Goal: Task Accomplishment & Management: Use online tool/utility

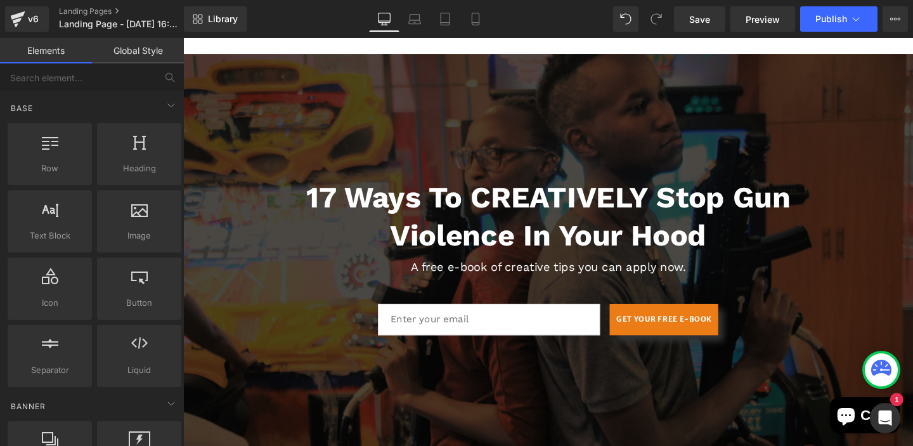
click at [105, 103] on div "Base" at bounding box center [94, 107] width 179 height 25
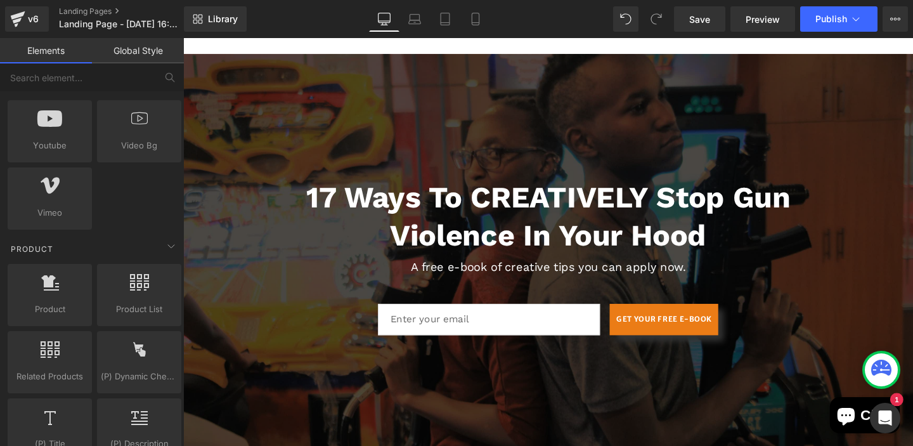
scroll to position [609, 0]
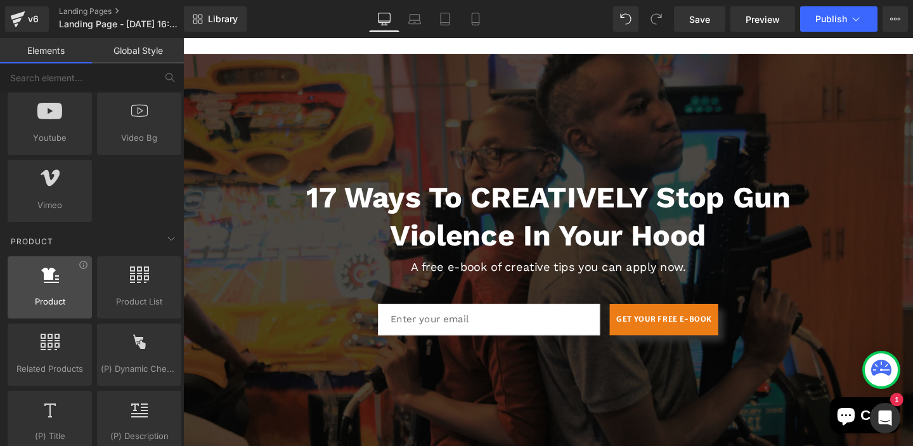
click at [53, 280] on icon at bounding box center [50, 274] width 18 height 16
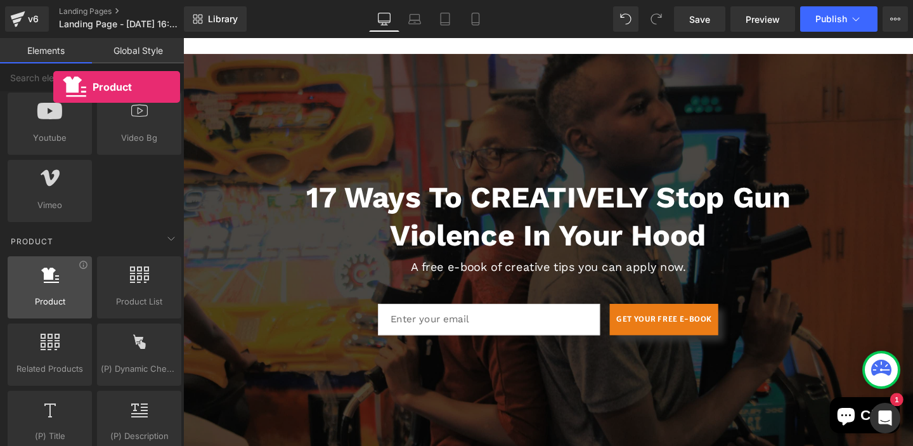
click at [53, 280] on icon at bounding box center [50, 274] width 18 height 16
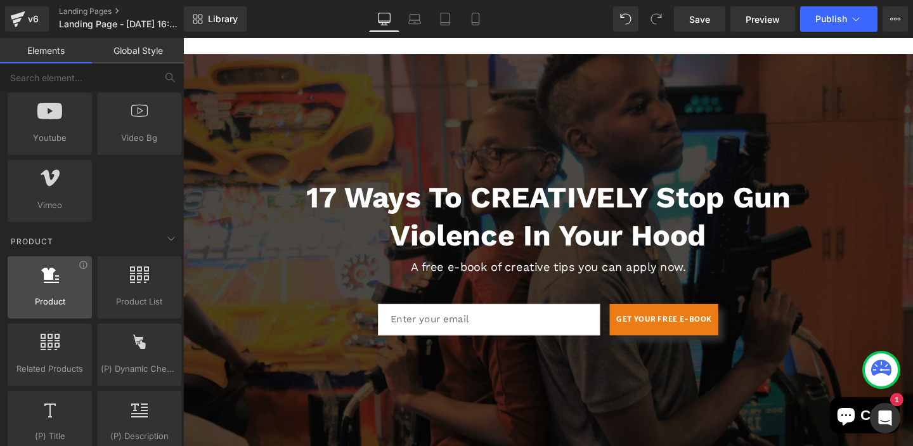
click at [48, 295] on span "Product" at bounding box center [49, 301] width 77 height 13
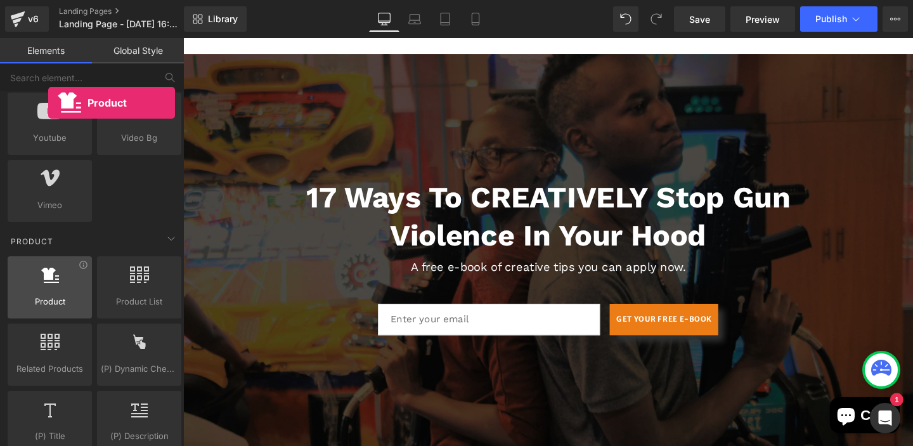
click at [48, 295] on span "Product" at bounding box center [49, 301] width 77 height 13
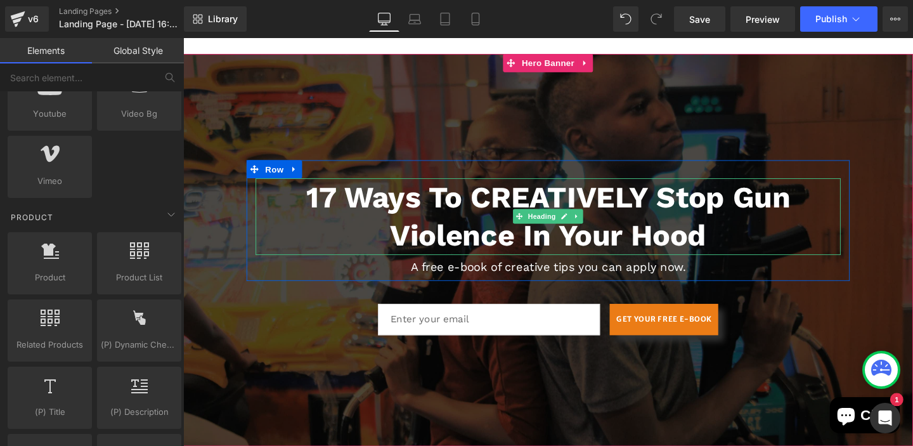
scroll to position [634, 0]
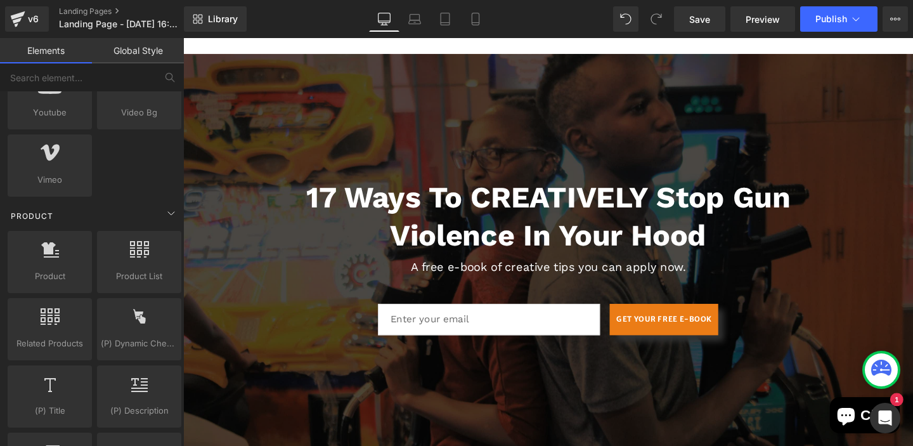
click at [136, 213] on div "Product" at bounding box center [94, 215] width 179 height 25
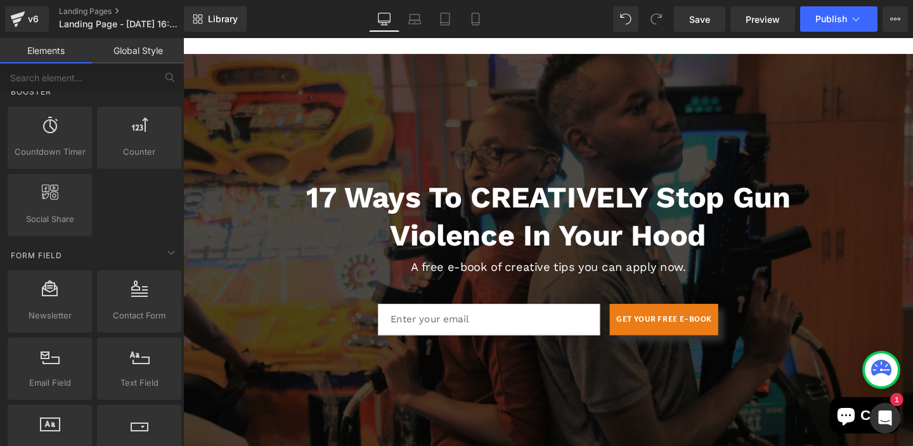
scroll to position [837, 0]
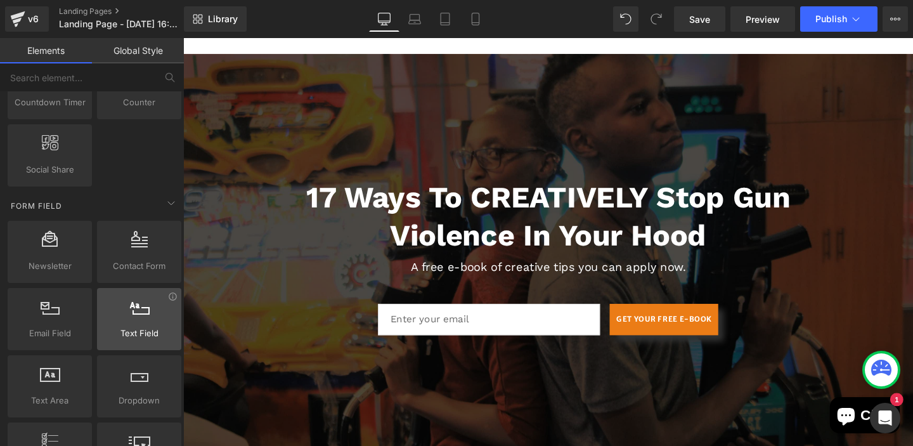
click at [134, 326] on span "Text Field" at bounding box center [139, 332] width 77 height 13
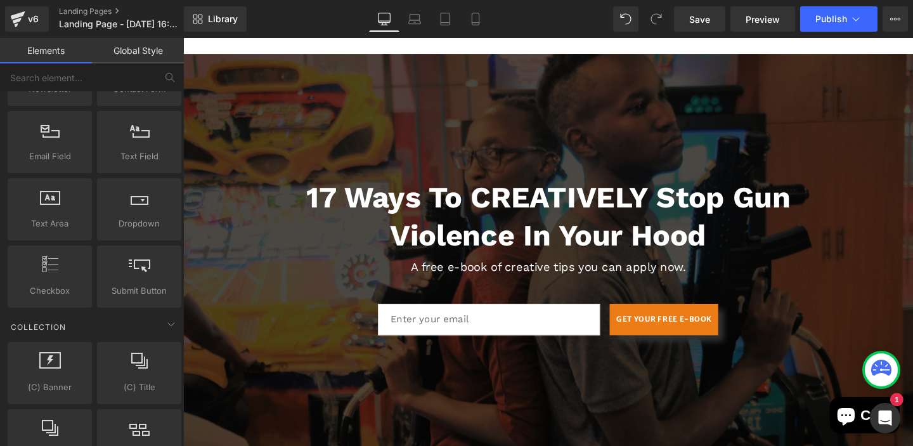
scroll to position [1014, 0]
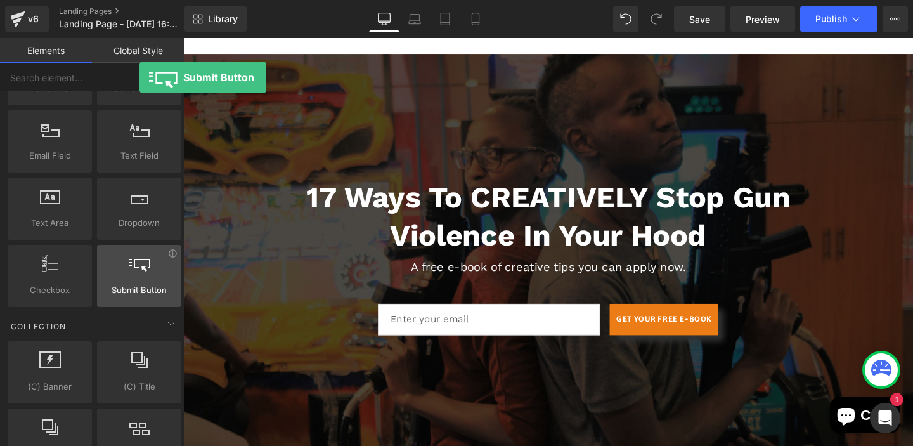
click at [139, 270] on icon at bounding box center [140, 263] width 22 height 16
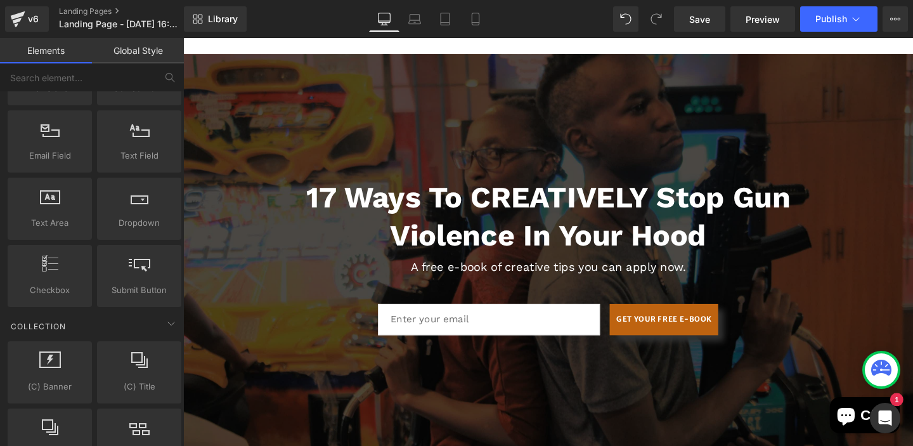
click at [670, 343] on button "GET YOUR FREE E-BOOK" at bounding box center [688, 333] width 114 height 33
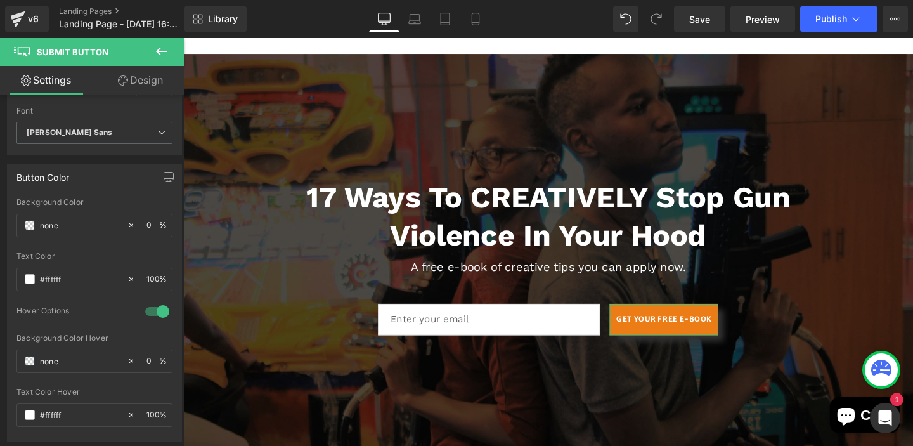
scroll to position [213, 0]
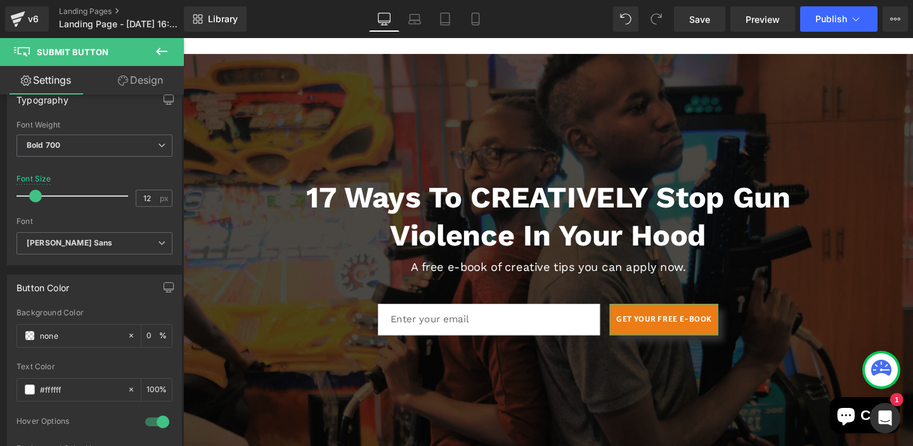
click at [161, 191] on div "Button Button Styles Custom Custom Setup Global Style Custom Setup Global Style…" at bounding box center [92, 272] width 184 height 357
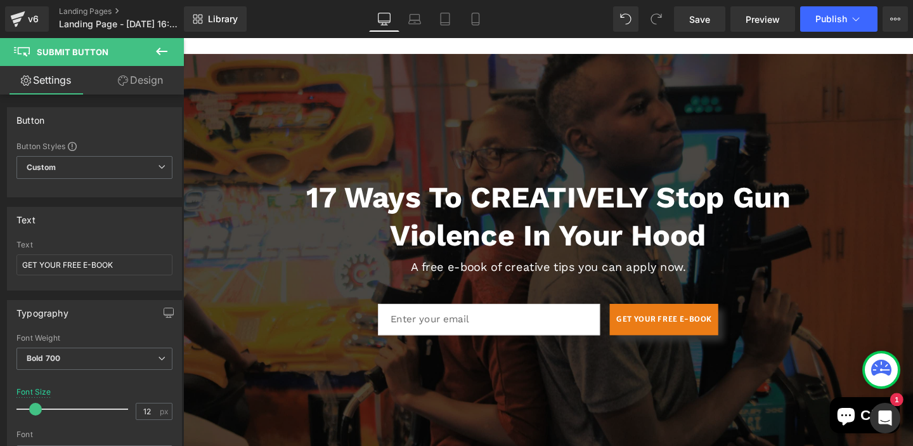
click at [162, 49] on icon at bounding box center [161, 51] width 15 height 15
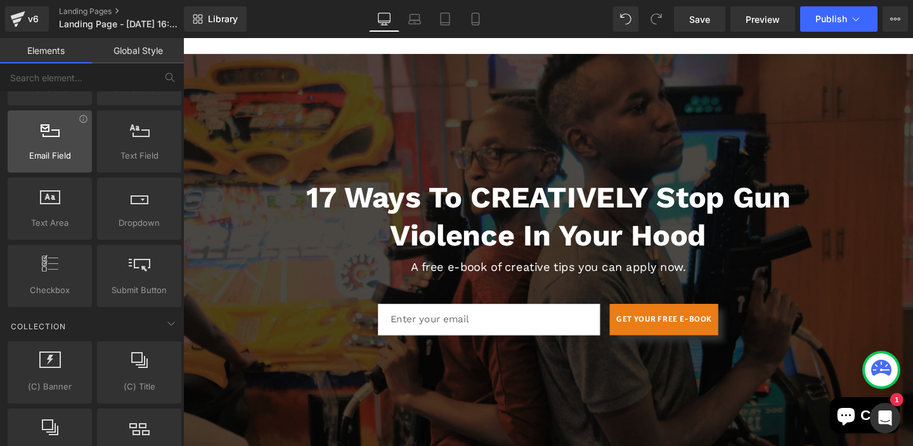
click at [67, 153] on span "Email Field" at bounding box center [49, 155] width 77 height 13
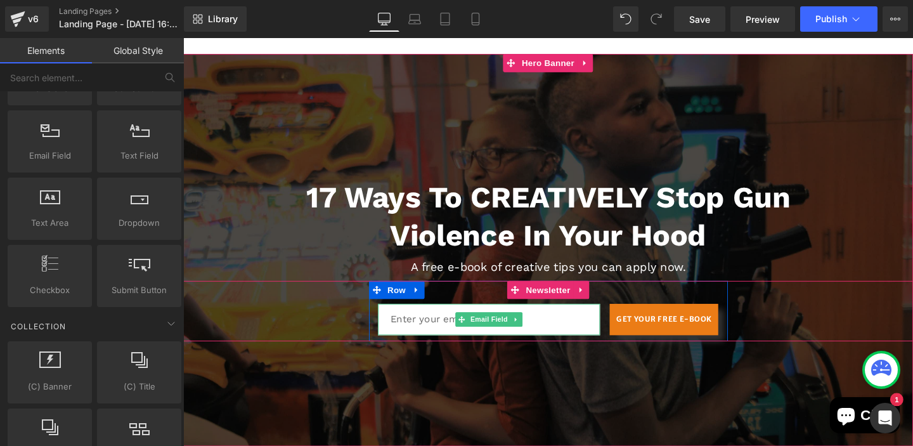
click at [427, 341] on input "email" at bounding box center [505, 333] width 234 height 33
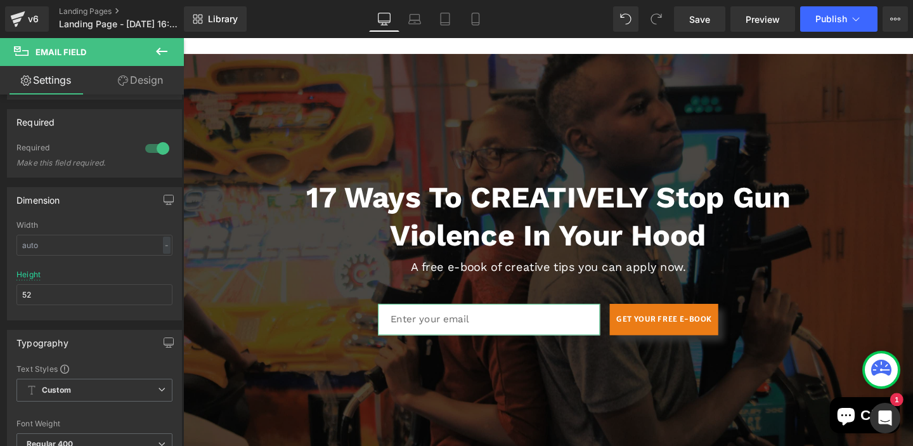
scroll to position [273, 0]
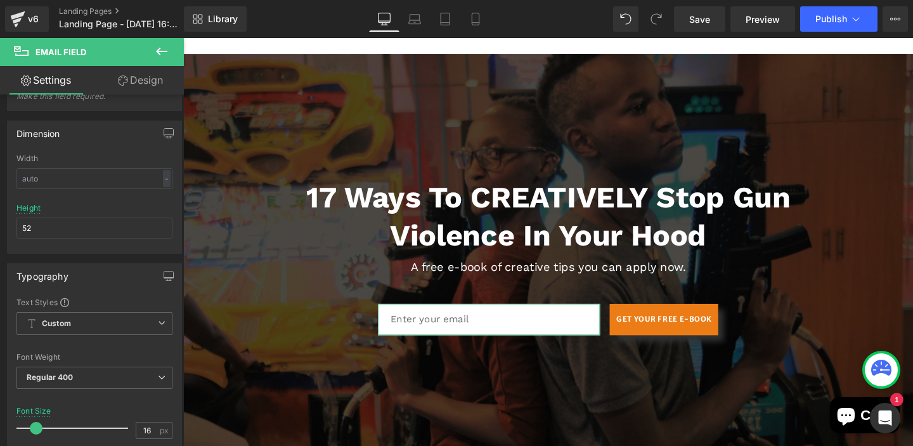
click at [183, 304] on b at bounding box center [181, 308] width 5 height 113
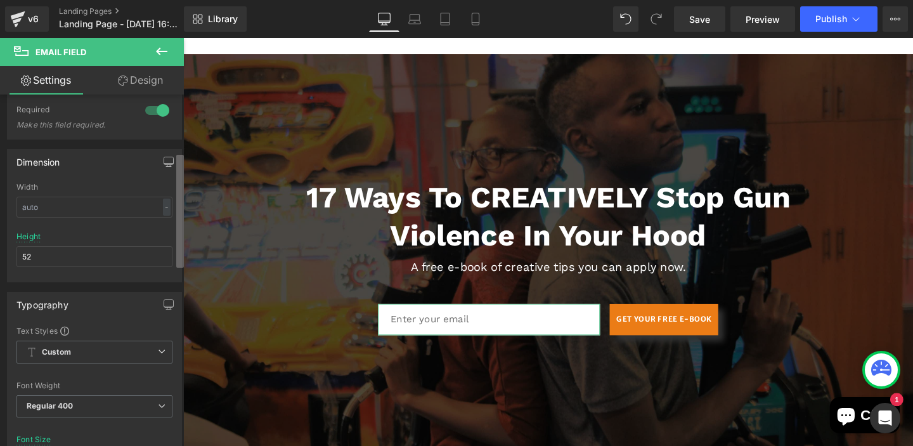
scroll to position [70, 0]
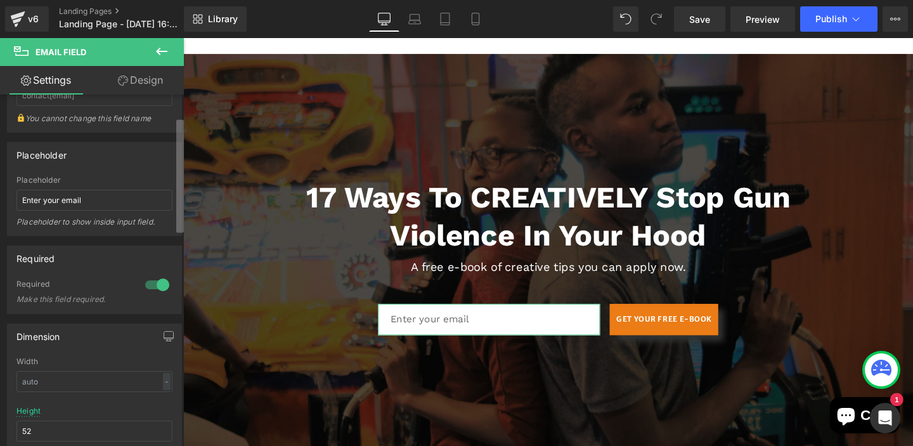
click at [170, 145] on div "Name contact[email] Name contact[email] You cannot change this field name Place…" at bounding box center [92, 272] width 184 height 357
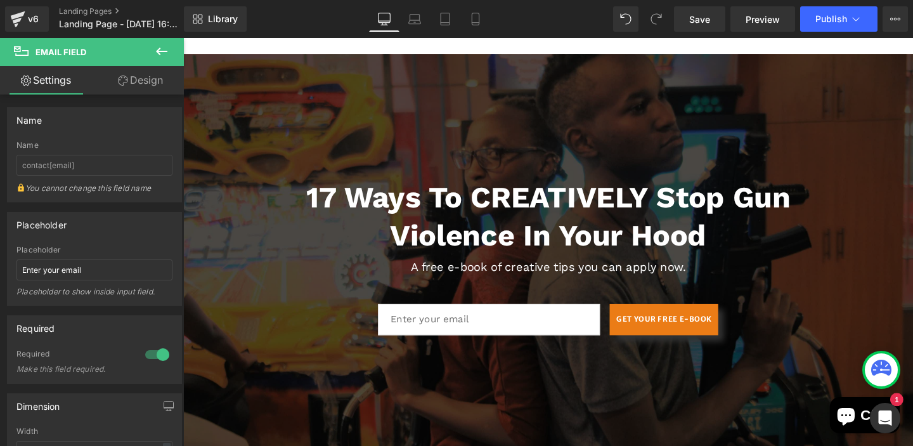
click at [159, 53] on icon at bounding box center [161, 51] width 15 height 15
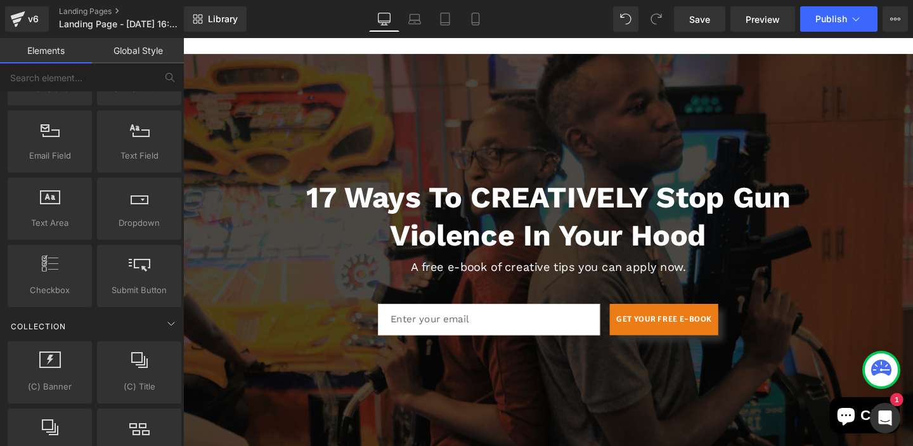
click at [127, 327] on div "Collection" at bounding box center [94, 325] width 179 height 25
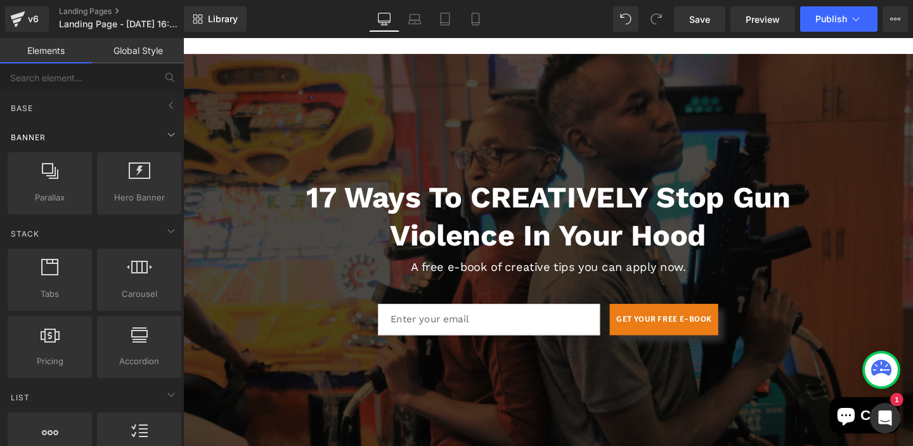
click at [134, 131] on div "Banner" at bounding box center [94, 136] width 179 height 25
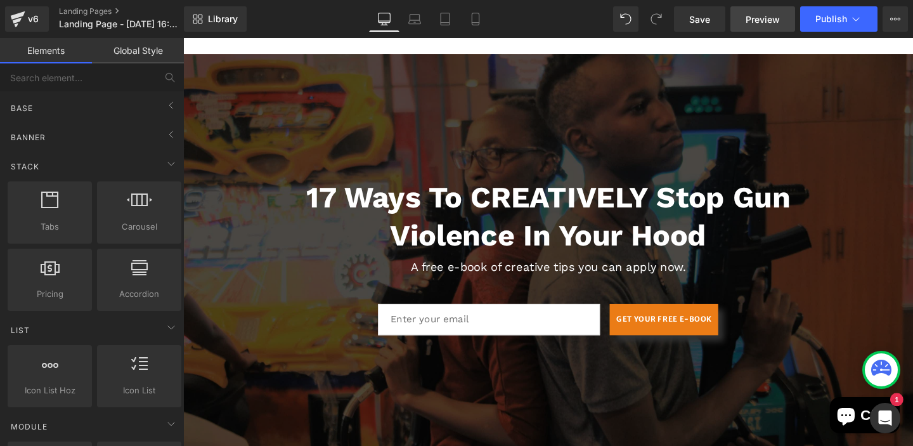
click at [763, 23] on span "Preview" at bounding box center [763, 19] width 34 height 13
click at [898, 20] on icon at bounding box center [895, 19] width 10 height 10
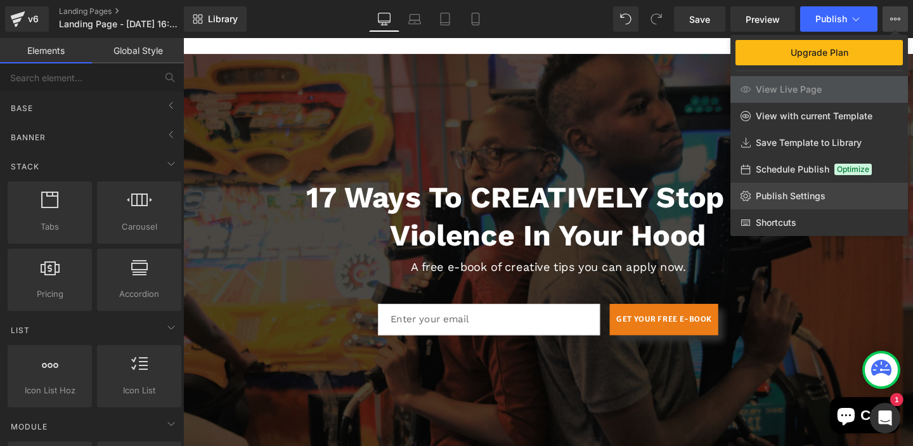
click at [799, 204] on link "Publish Settings" at bounding box center [819, 196] width 178 height 27
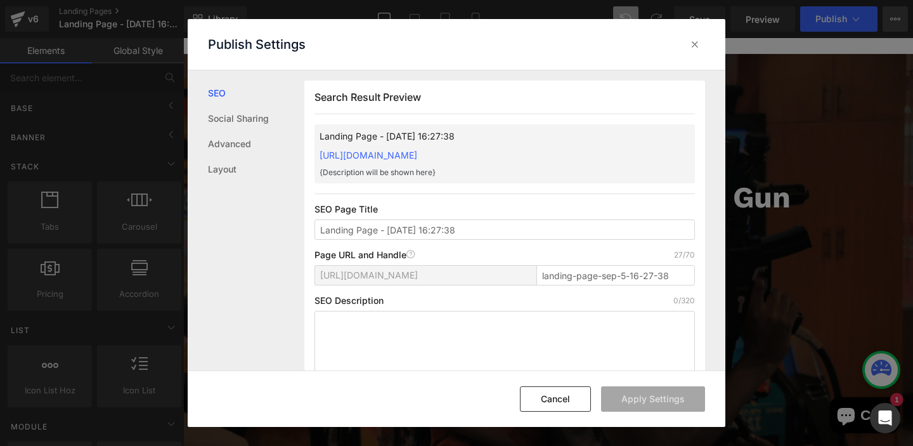
scroll to position [1, 0]
click at [238, 120] on link "Social Sharing" at bounding box center [256, 118] width 96 height 25
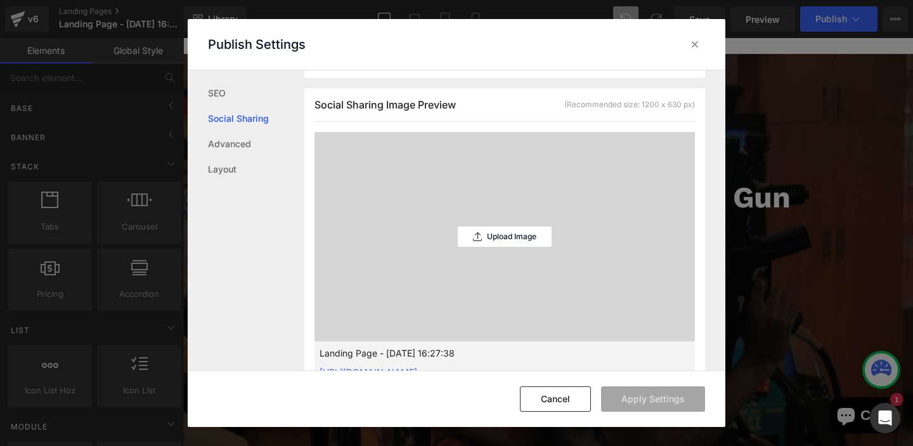
scroll to position [322, 0]
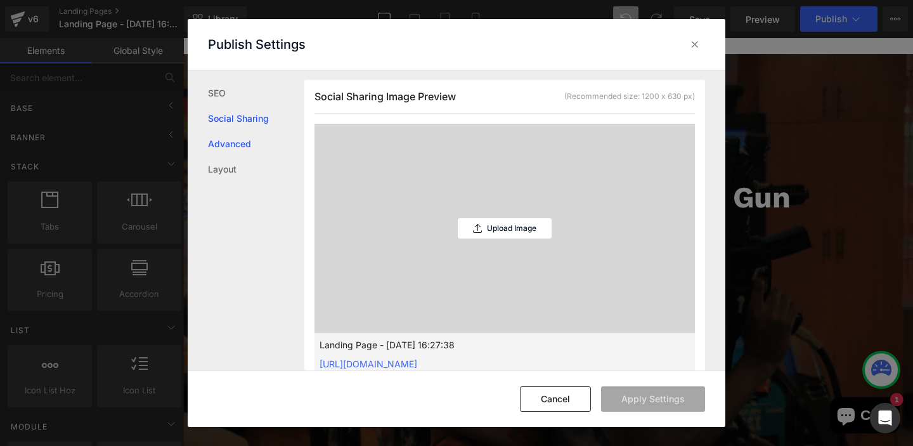
click at [226, 143] on link "Advanced" at bounding box center [256, 143] width 96 height 25
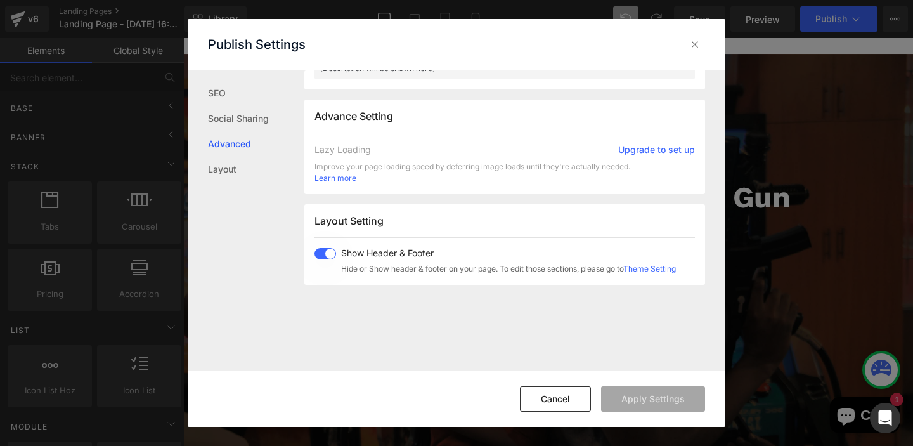
scroll to position [654, 0]
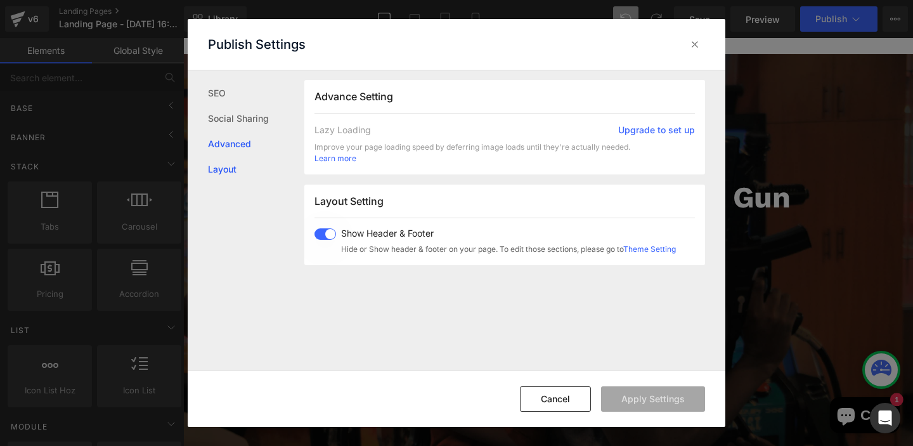
click at [224, 168] on link "Layout" at bounding box center [256, 169] width 96 height 25
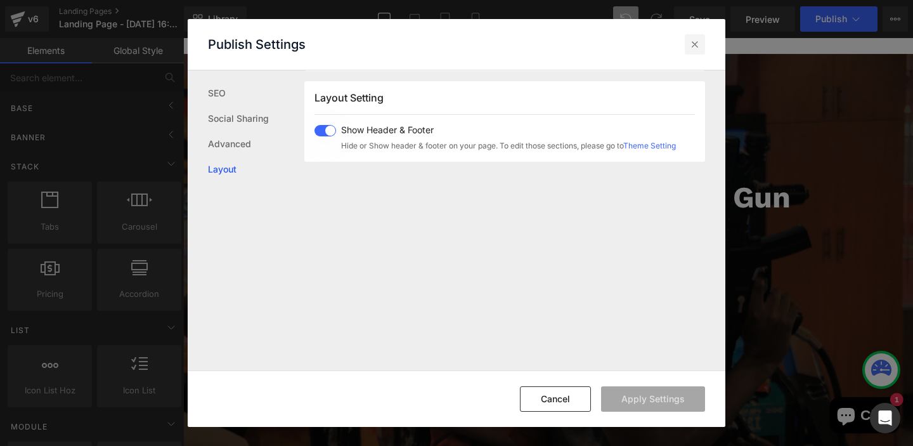
click at [694, 46] on icon at bounding box center [694, 44] width 13 height 13
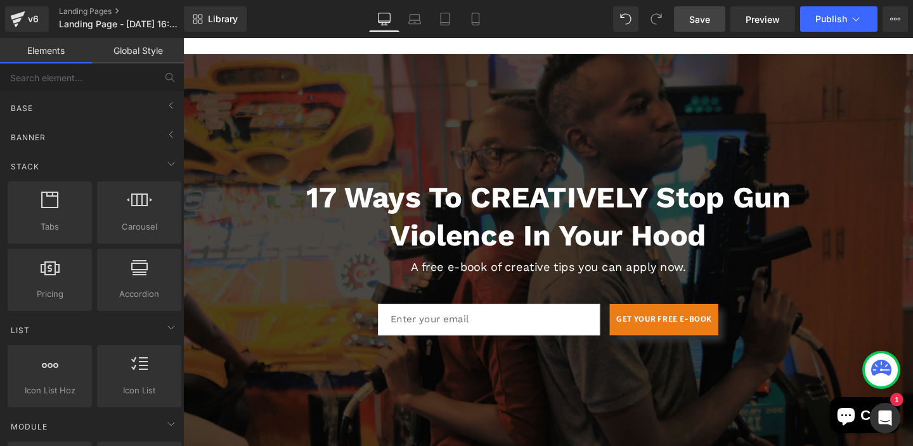
click at [694, 24] on span "Save" at bounding box center [699, 19] width 21 height 13
click at [210, 23] on span "Library" at bounding box center [223, 18] width 30 height 11
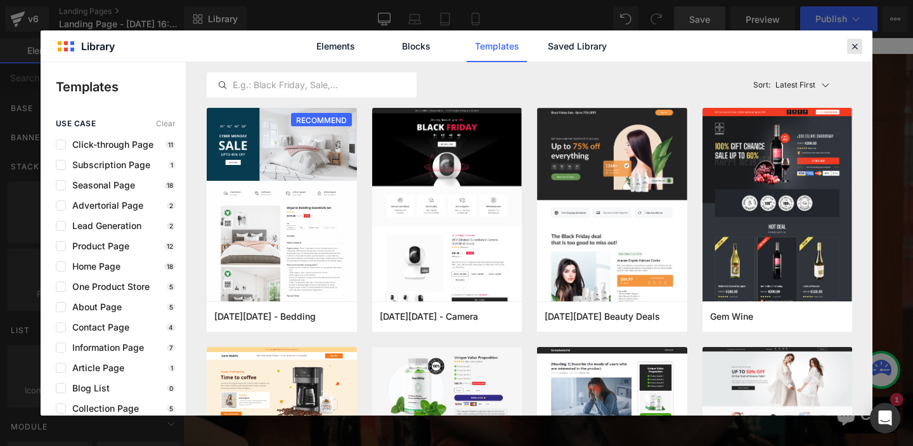
click at [851, 41] on icon at bounding box center [854, 46] width 11 height 11
